Goal: Information Seeking & Learning: Learn about a topic

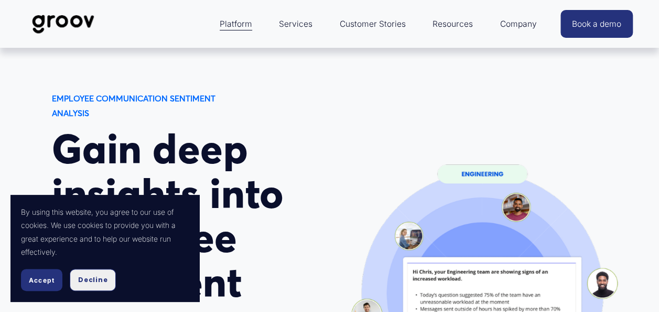
click at [108, 279] on button "Decline" at bounding box center [93, 280] width 46 height 22
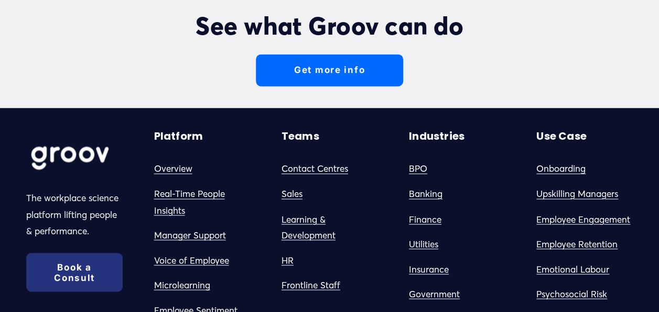
scroll to position [2779, 0]
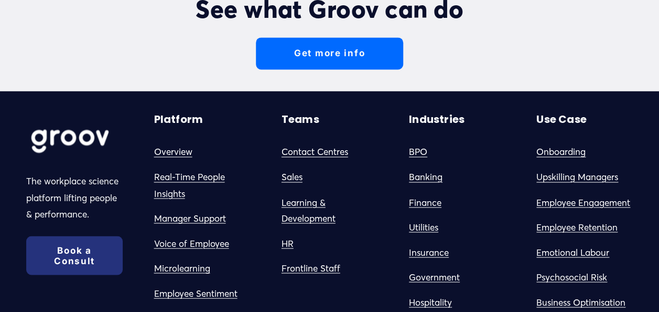
click at [349, 55] on link "Get more info" at bounding box center [329, 53] width 147 height 32
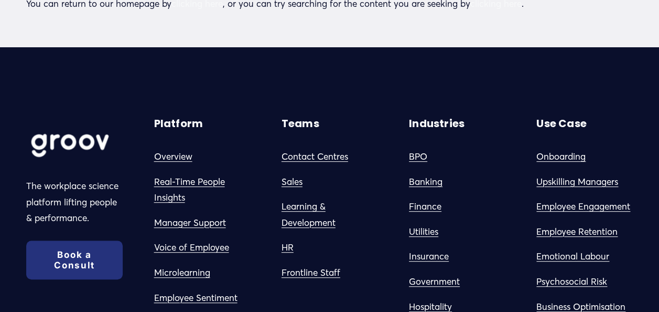
scroll to position [157, 0]
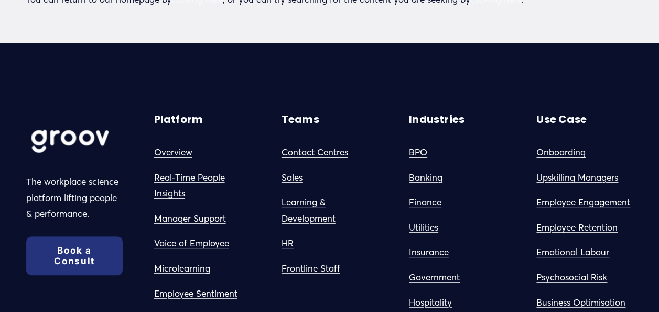
click at [176, 148] on link "Overview" at bounding box center [173, 152] width 38 height 16
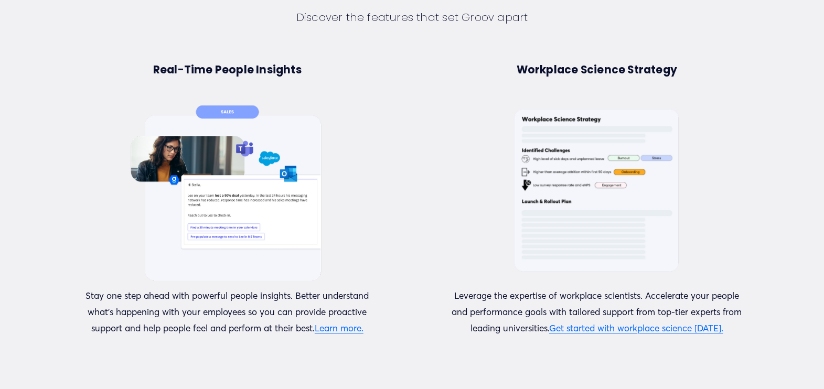
scroll to position [668, 0]
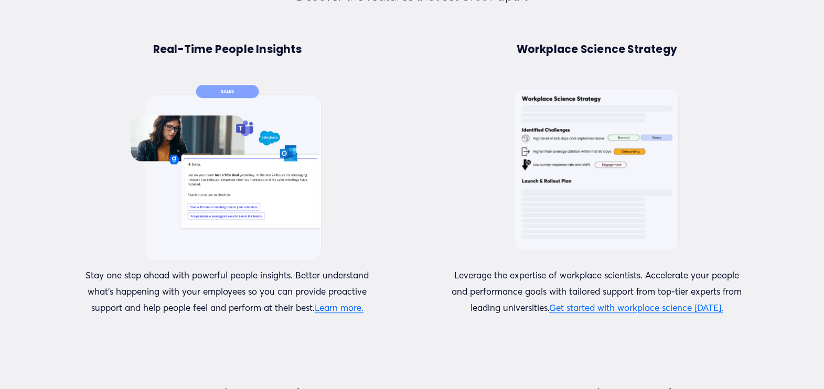
click at [349, 307] on link "Learn more." at bounding box center [339, 307] width 49 height 11
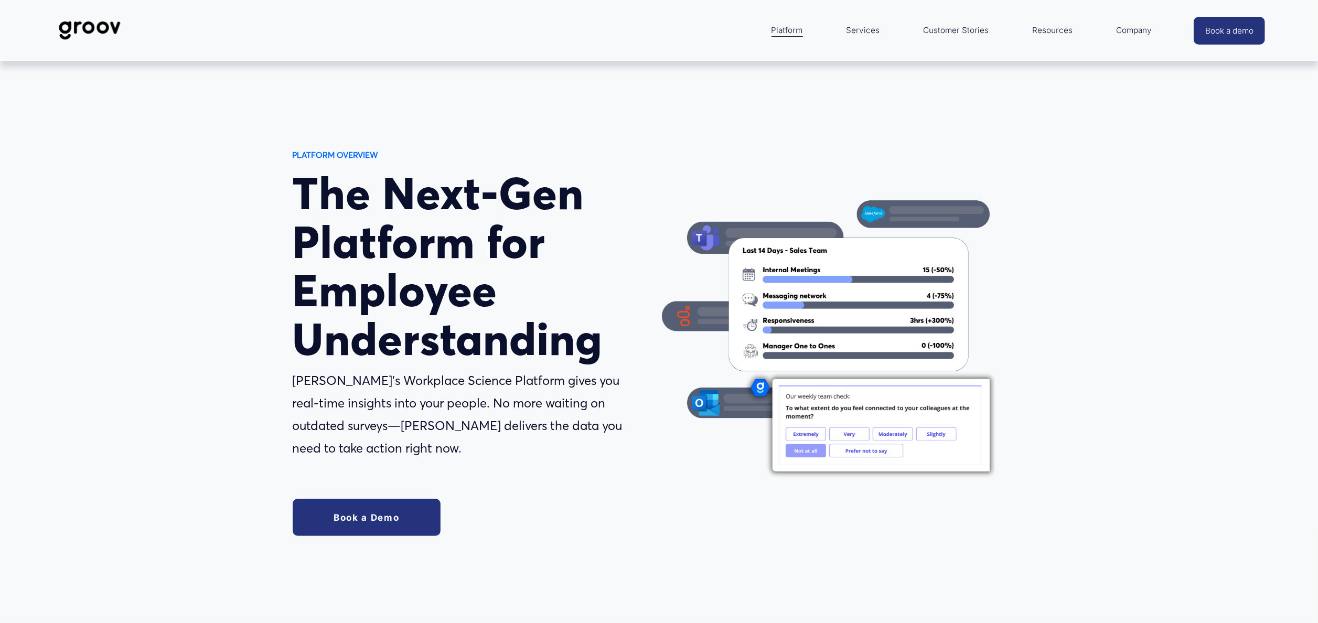
scroll to position [0, 0]
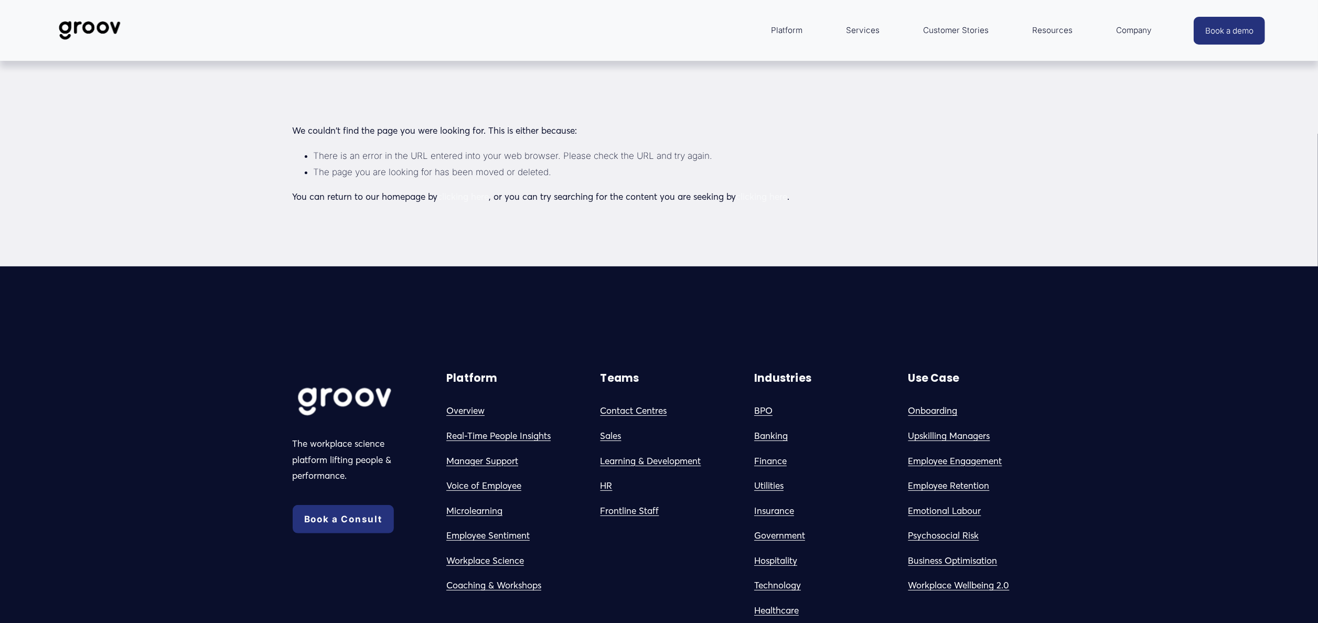
click at [473, 407] on link "Overview" at bounding box center [465, 411] width 38 height 16
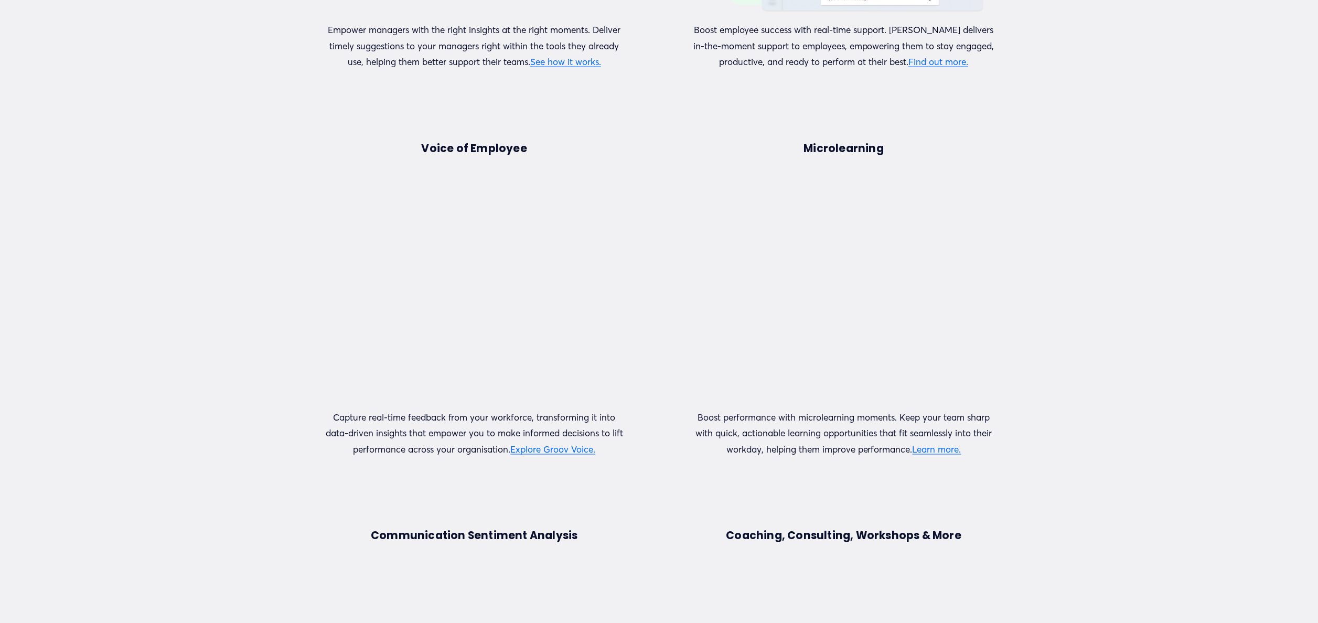
scroll to position [1468, 0]
